Goal: Find specific page/section: Find specific page/section

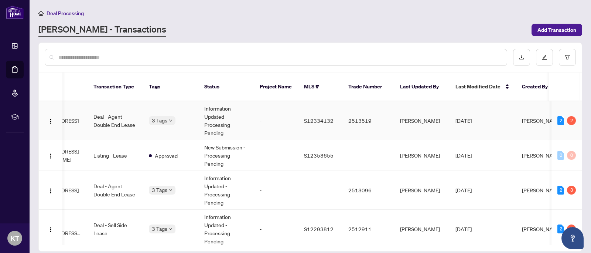
scroll to position [0, 109]
click at [488, 82] on span "Last Modified Date" at bounding box center [476, 86] width 45 height 8
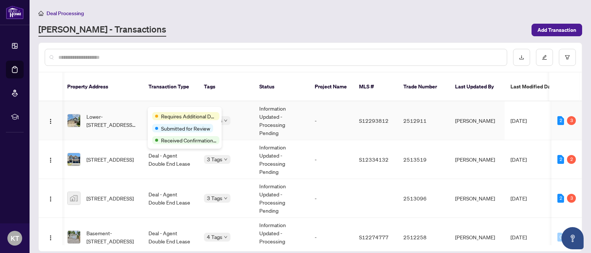
scroll to position [0, 0]
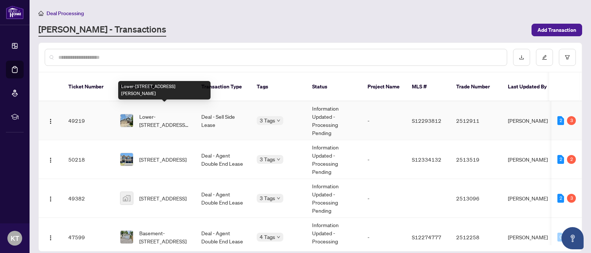
click at [144, 112] on span "Lower-[STREET_ADDRESS][PERSON_NAME]" at bounding box center [164, 120] width 50 height 16
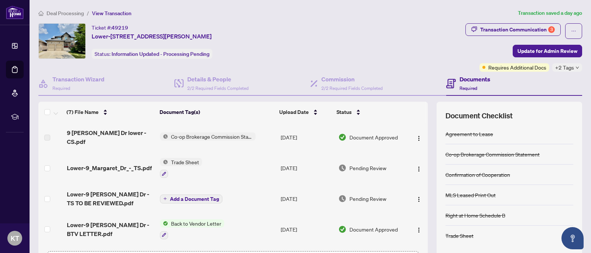
scroll to position [1, 0]
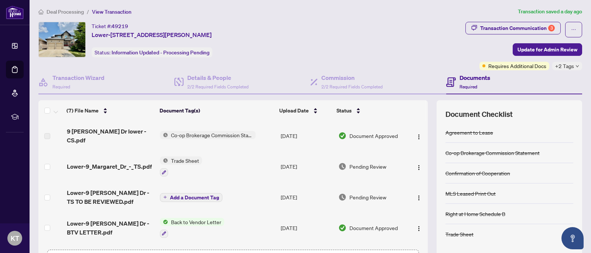
click at [110, 11] on span "View Transaction" at bounding box center [112, 11] width 40 height 7
click at [72, 11] on span "Deal Processing" at bounding box center [65, 11] width 37 height 7
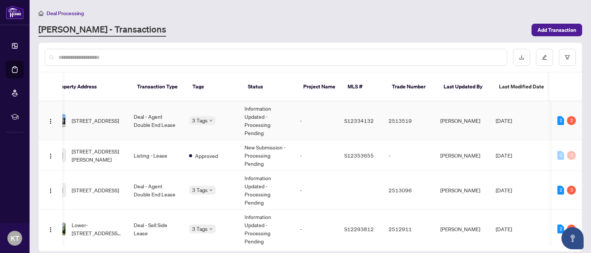
scroll to position [0, 68]
click at [517, 82] on span "Last Modified Date" at bounding box center [518, 86] width 45 height 8
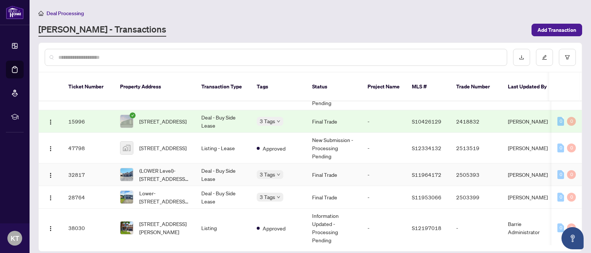
scroll to position [336, 0]
